Goal: Task Accomplishment & Management: Complete application form

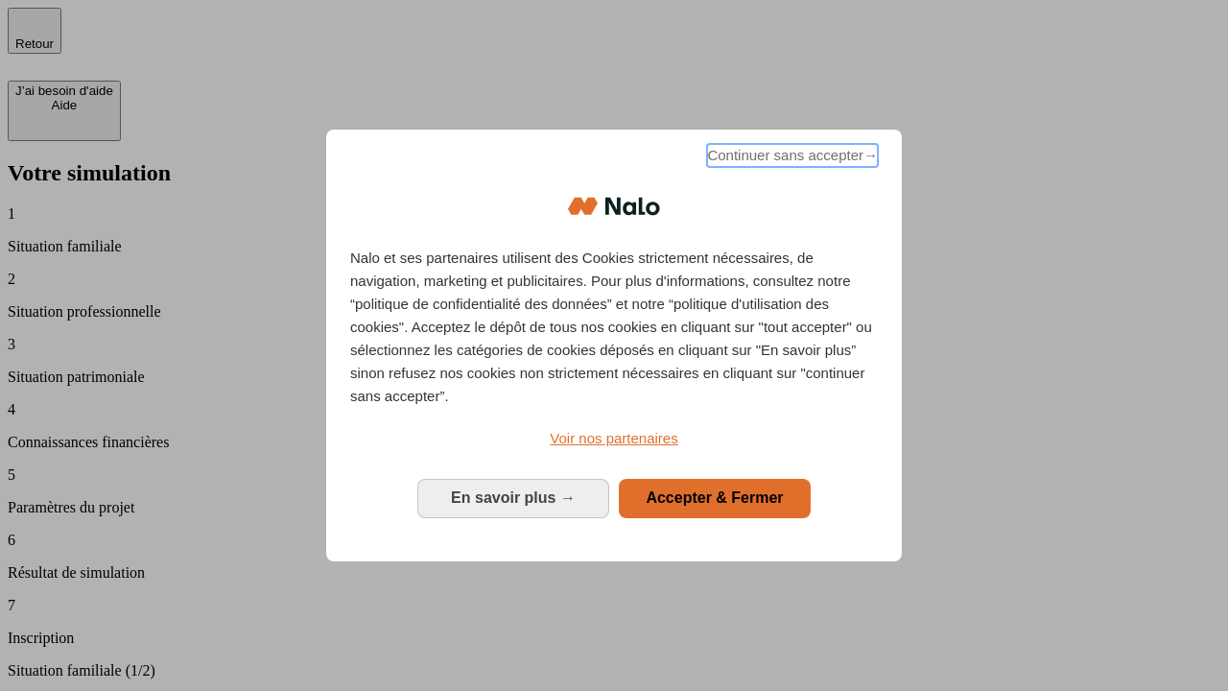
click at [791, 158] on span "Continuer sans accepter →" at bounding box center [792, 155] width 171 height 23
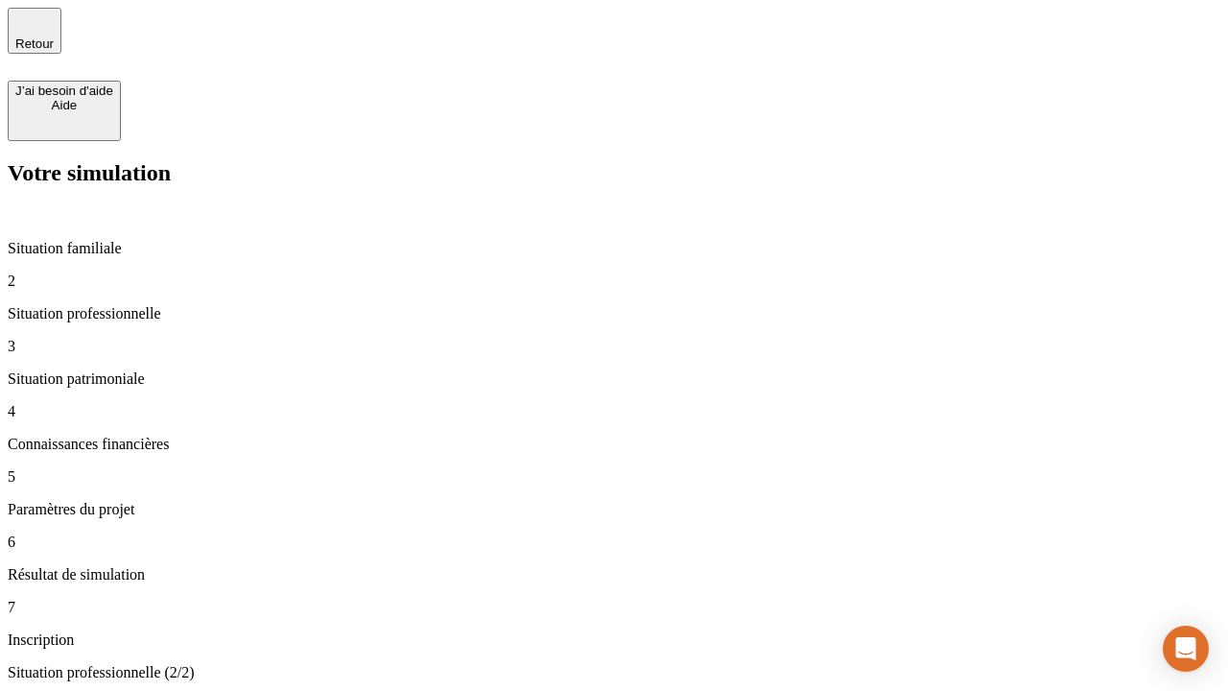
type input "30 000"
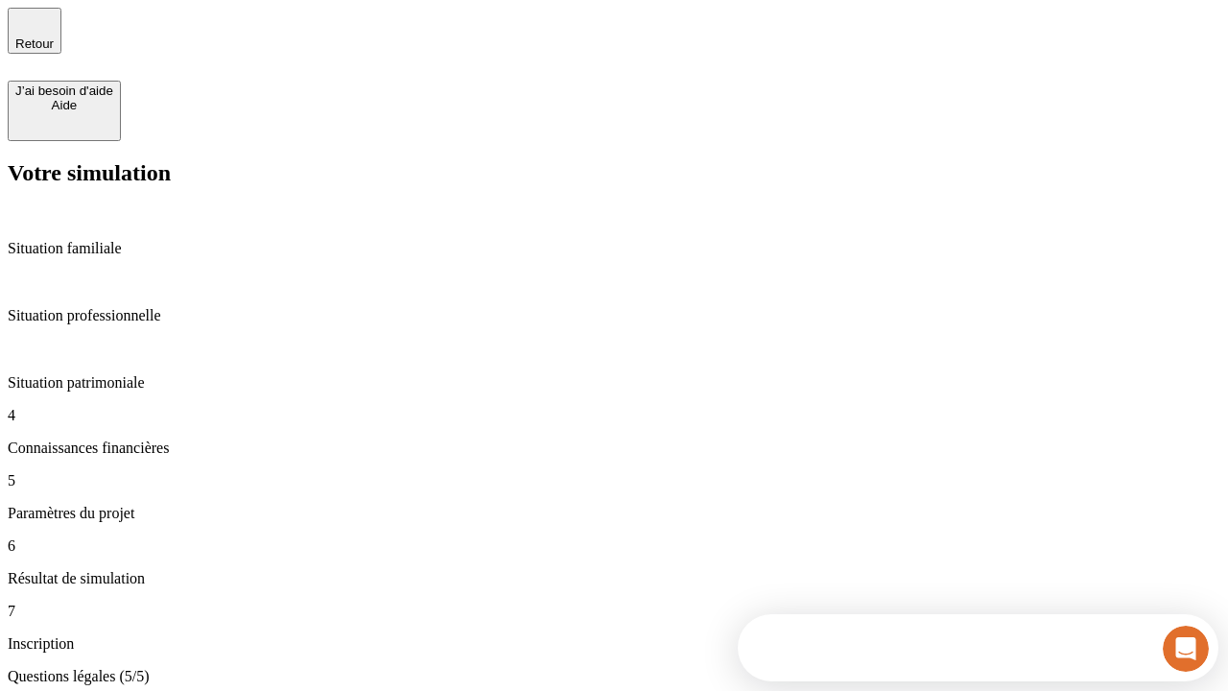
scroll to position [63, 0]
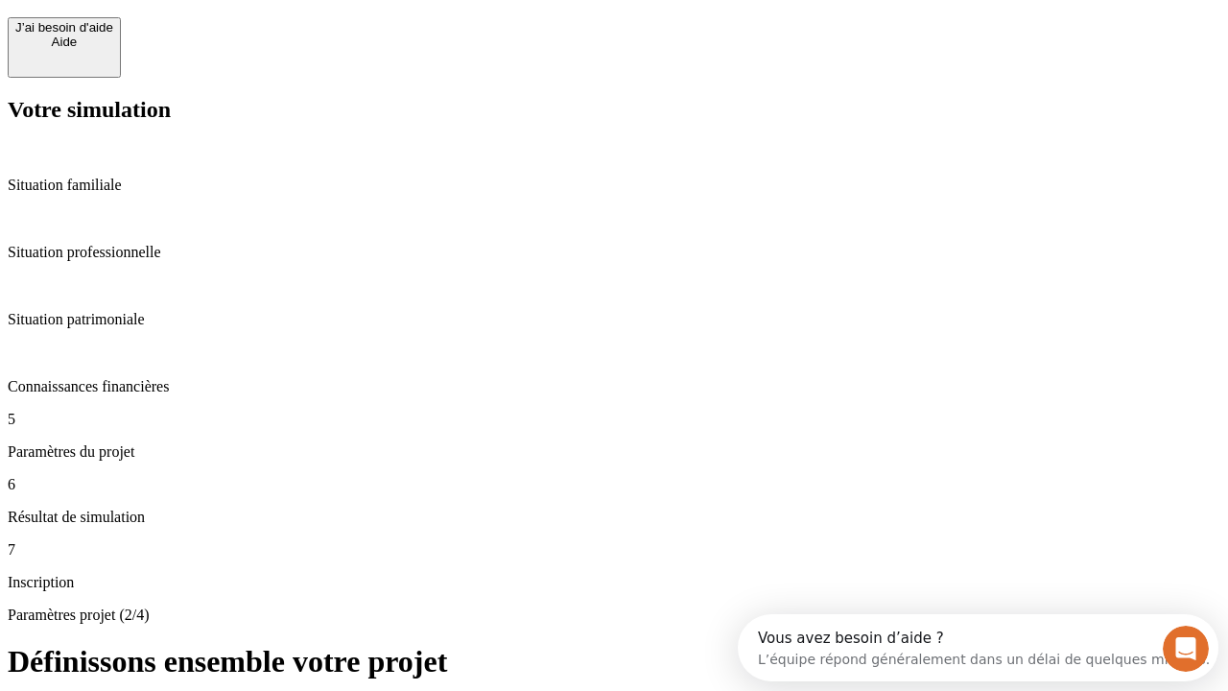
scroll to position [36, 0]
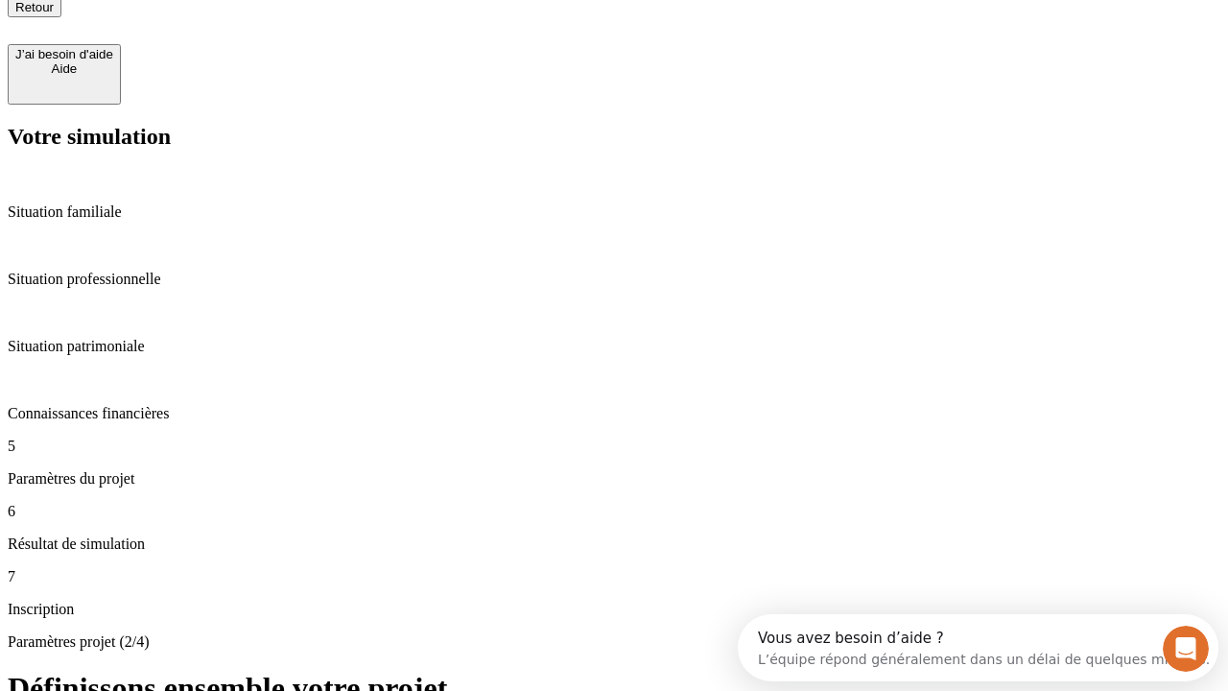
type input "25"
type input "64"
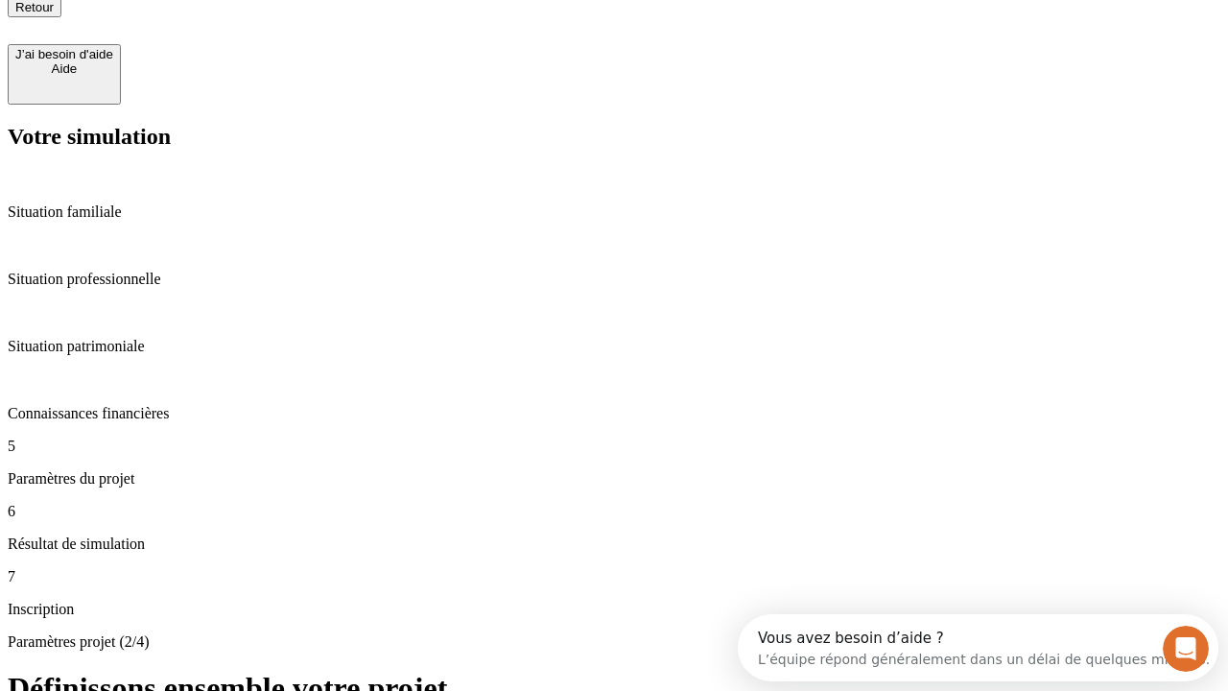
type input "1 000"
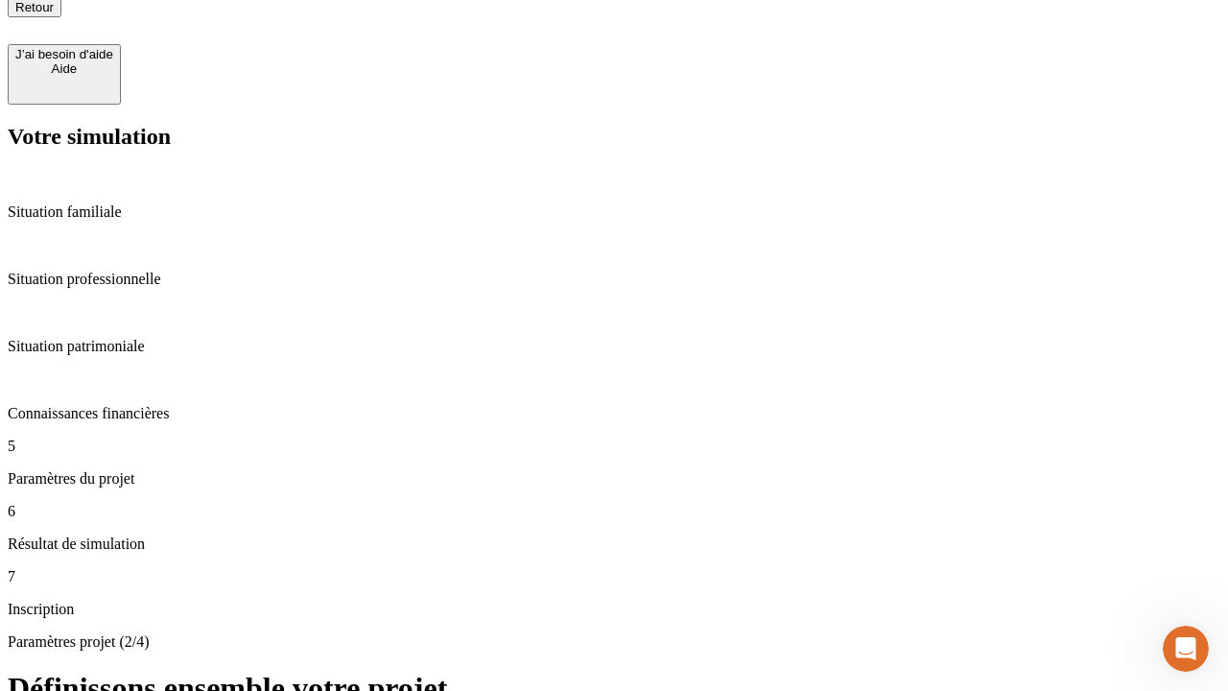
type input "640"
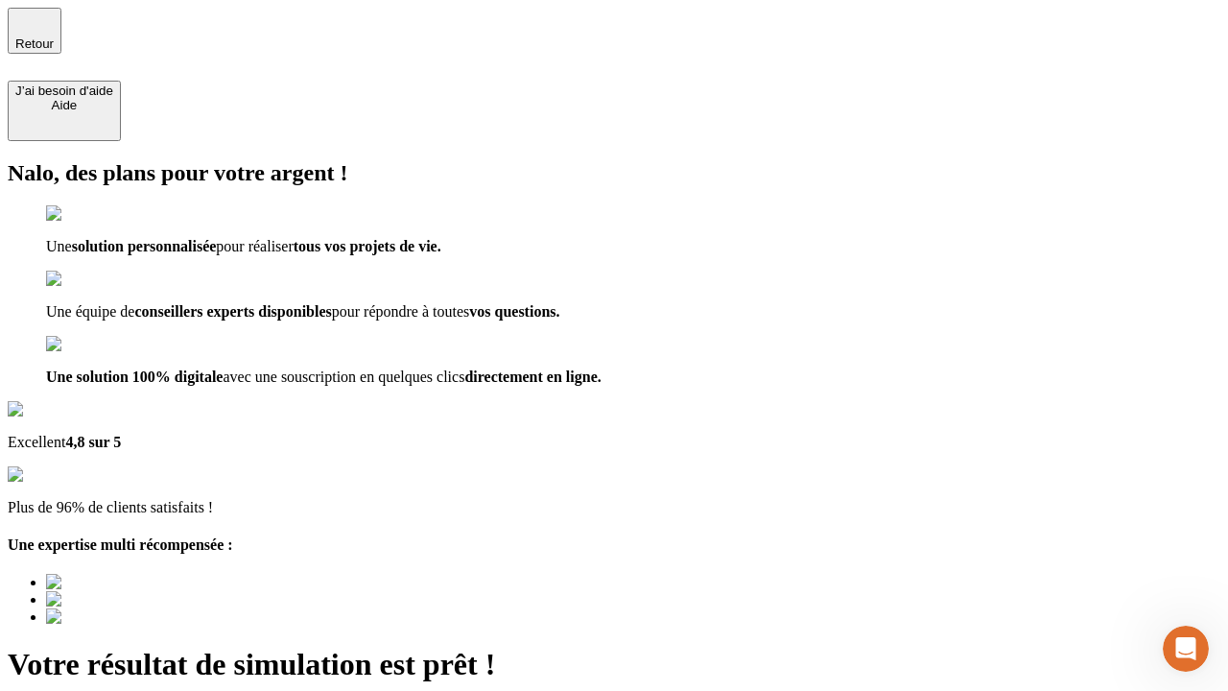
type input "[EMAIL_ADDRESS][PERSON_NAME][DOMAIN_NAME]"
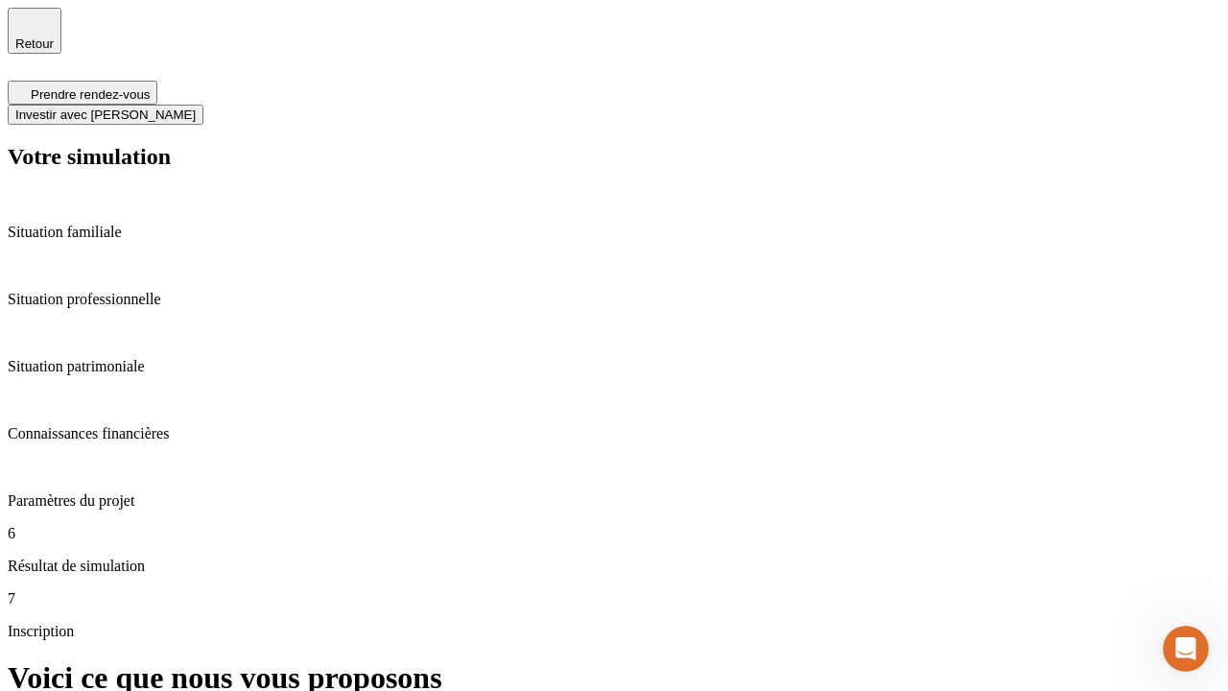
click at [196, 107] on span "Investir avec [PERSON_NAME]" at bounding box center [105, 114] width 180 height 14
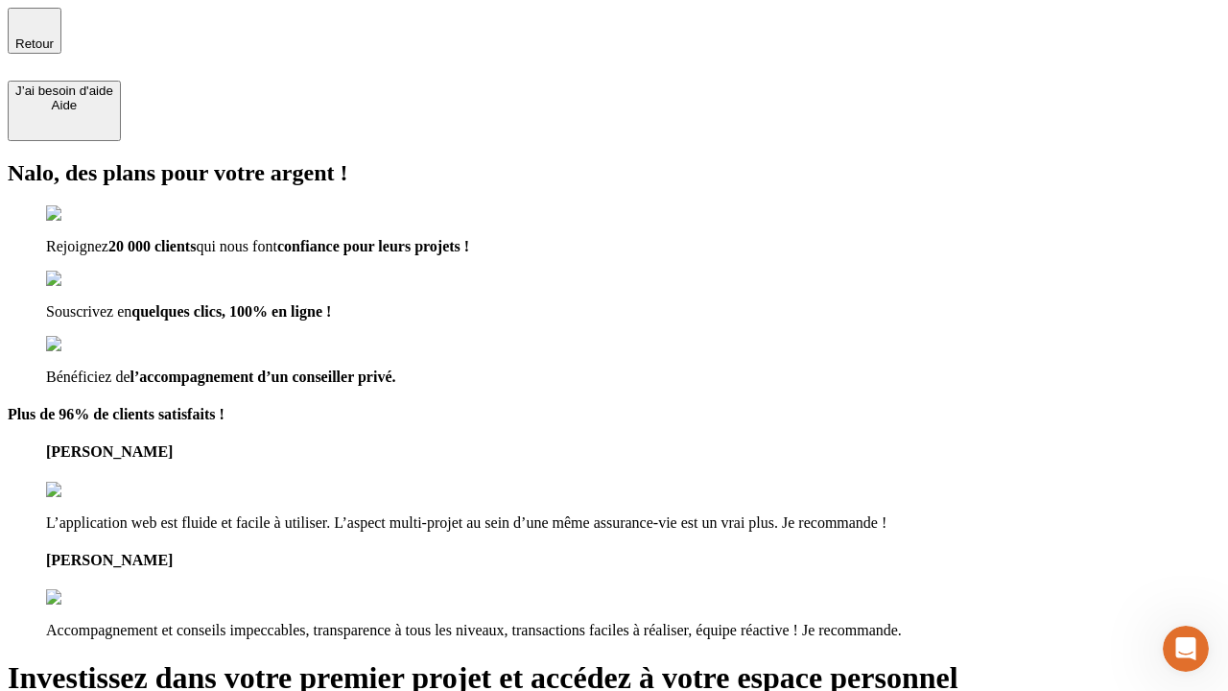
type input "[PERSON_NAME][EMAIL_ADDRESS][DOMAIN_NAME]"
